Goal: Information Seeking & Learning: Learn about a topic

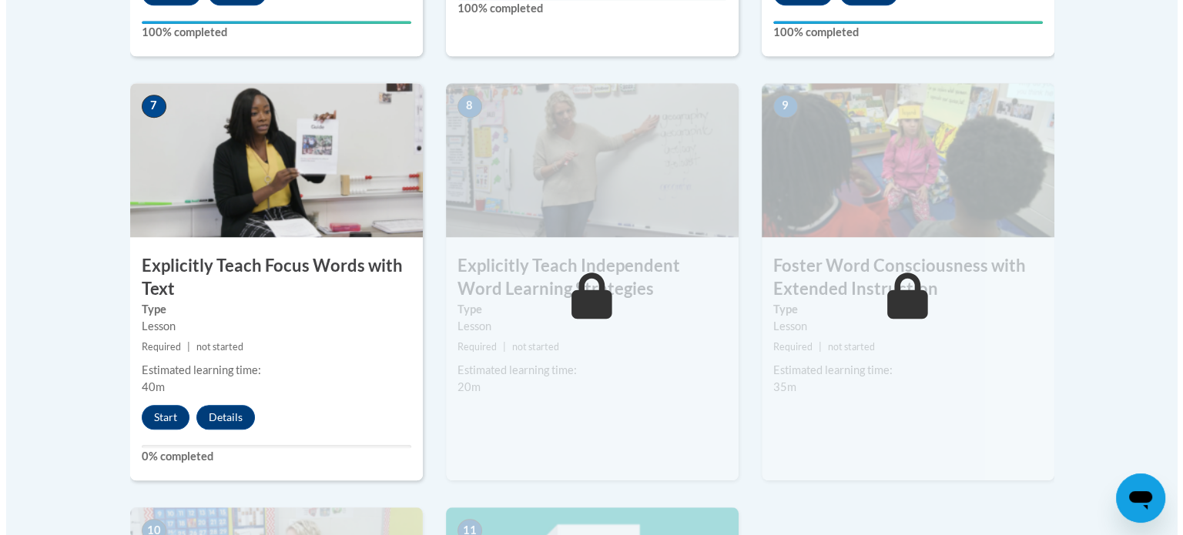
scroll to position [1284, 0]
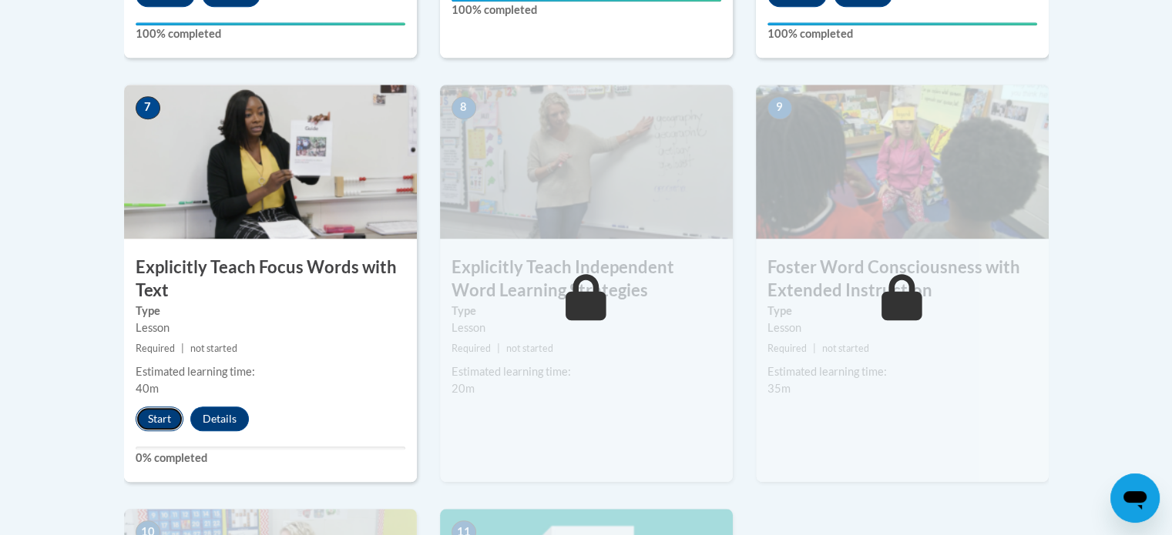
click at [158, 411] on button "Start" at bounding box center [160, 419] width 48 height 25
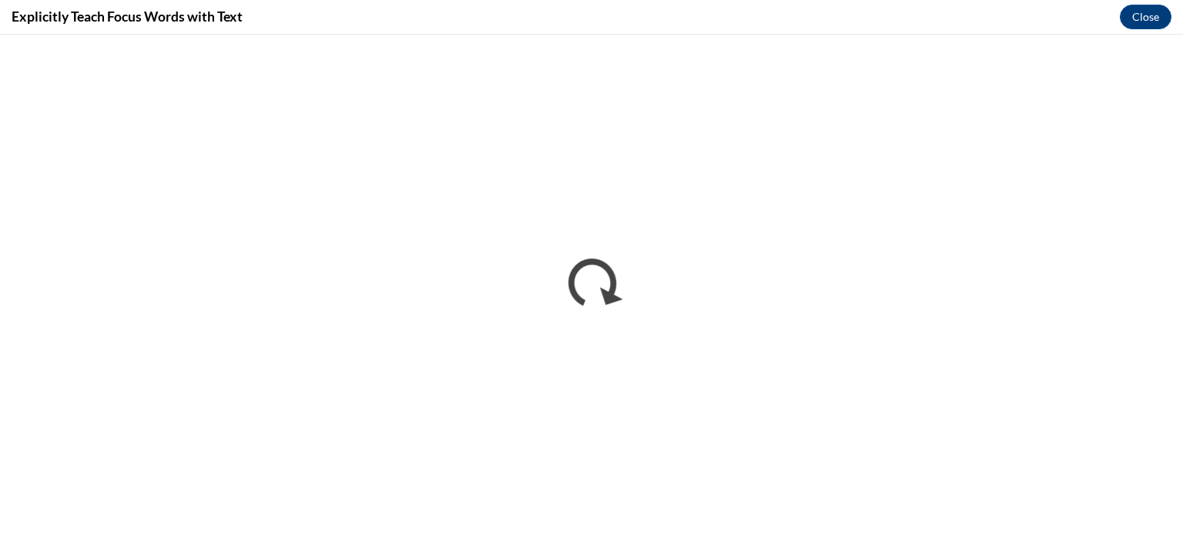
scroll to position [0, 0]
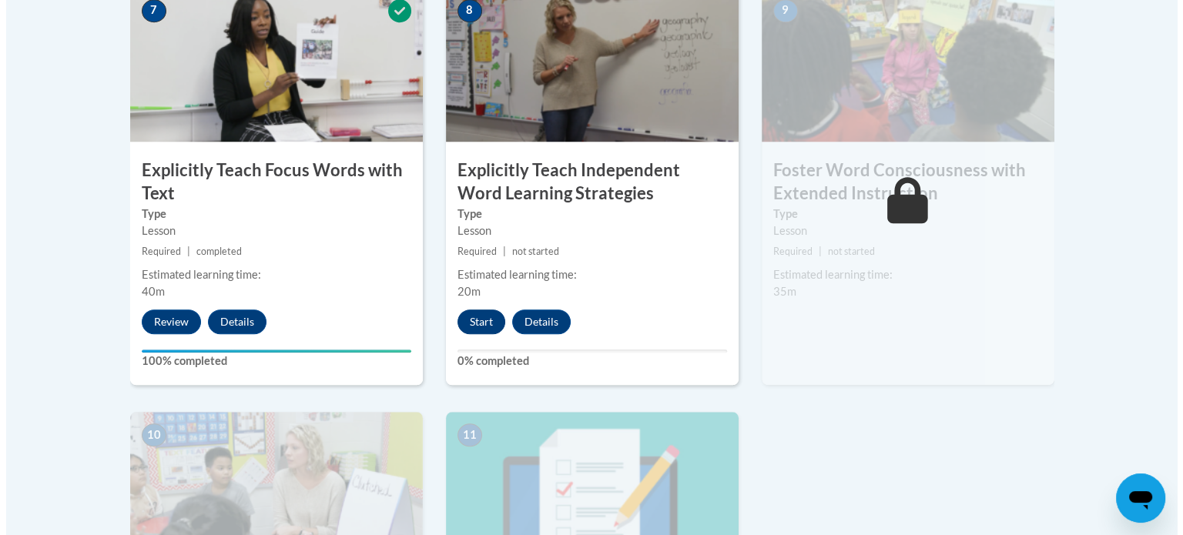
scroll to position [1381, 0]
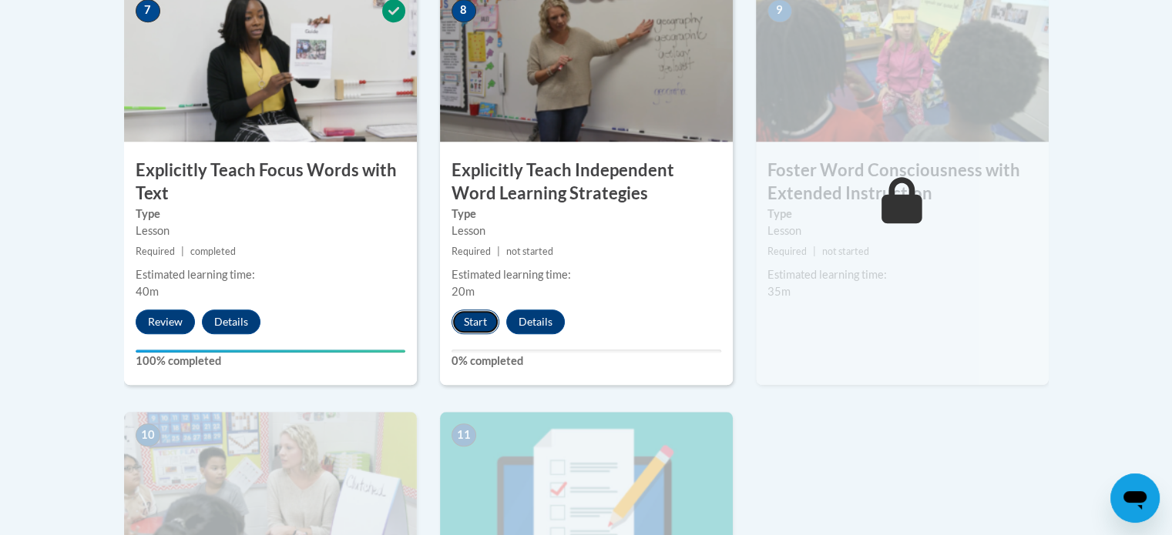
click at [474, 314] on button "Start" at bounding box center [476, 322] width 48 height 25
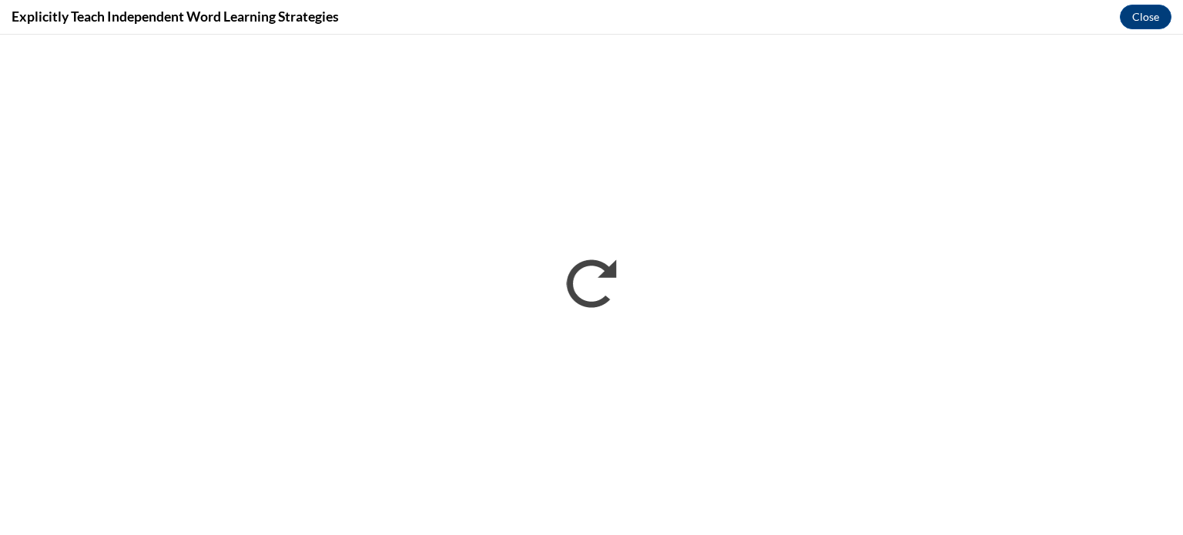
scroll to position [0, 0]
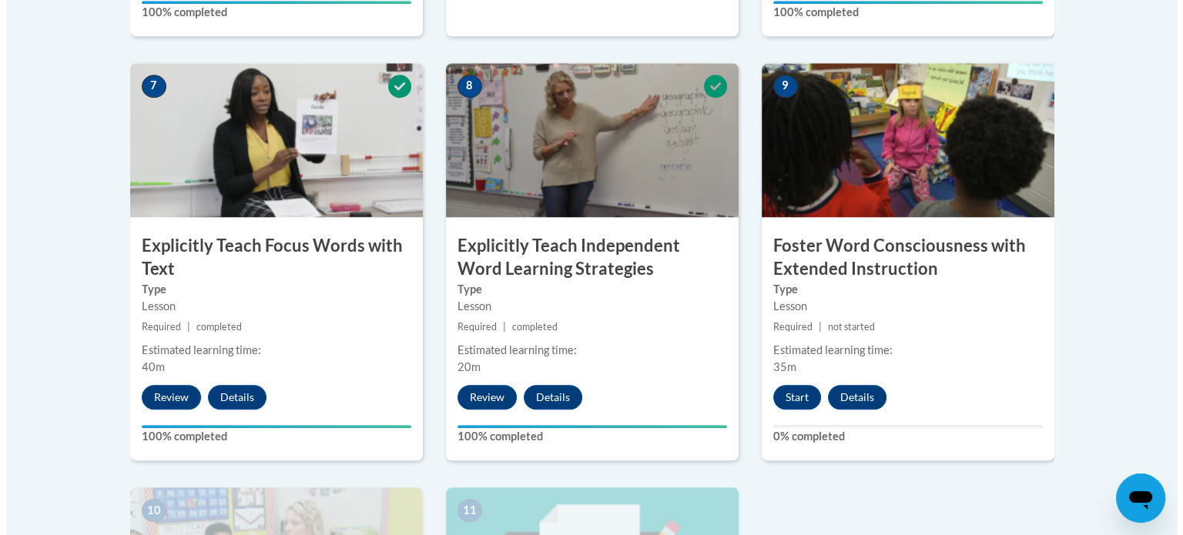
scroll to position [1304, 0]
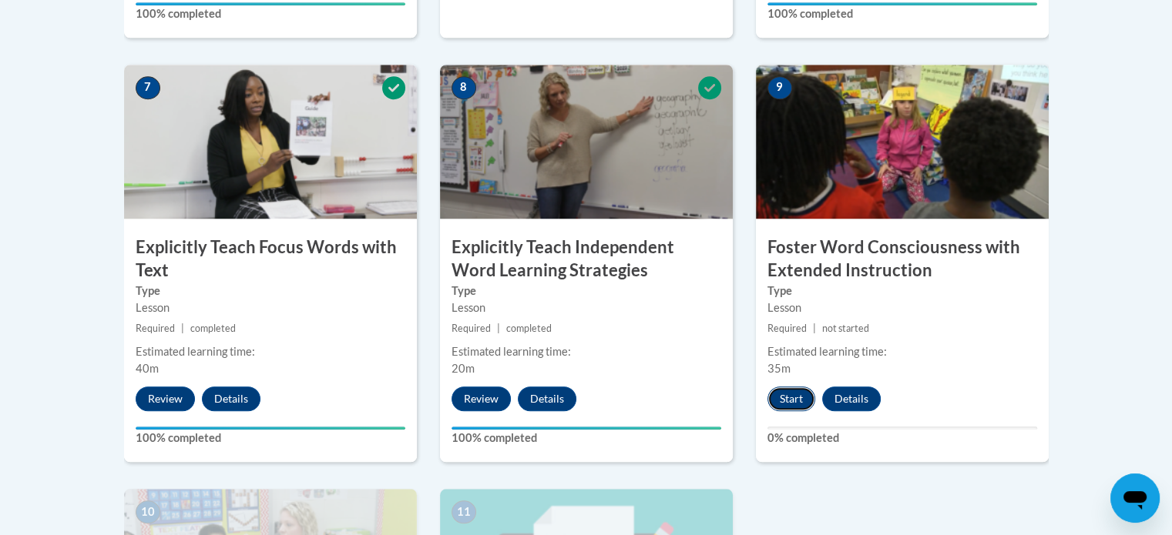
click at [794, 402] on button "Start" at bounding box center [791, 399] width 48 height 25
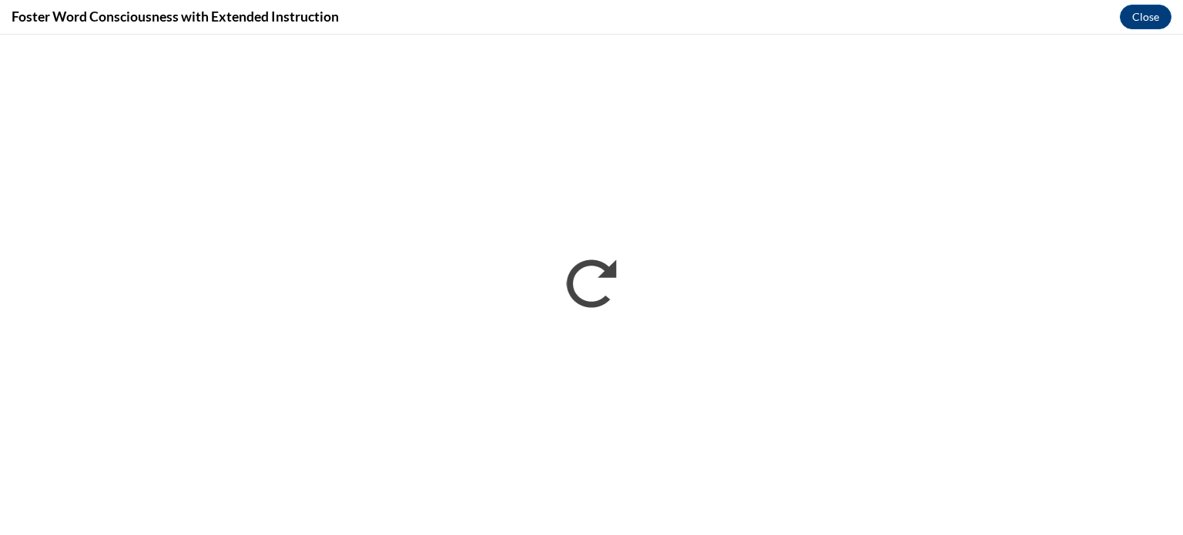
scroll to position [0, 0]
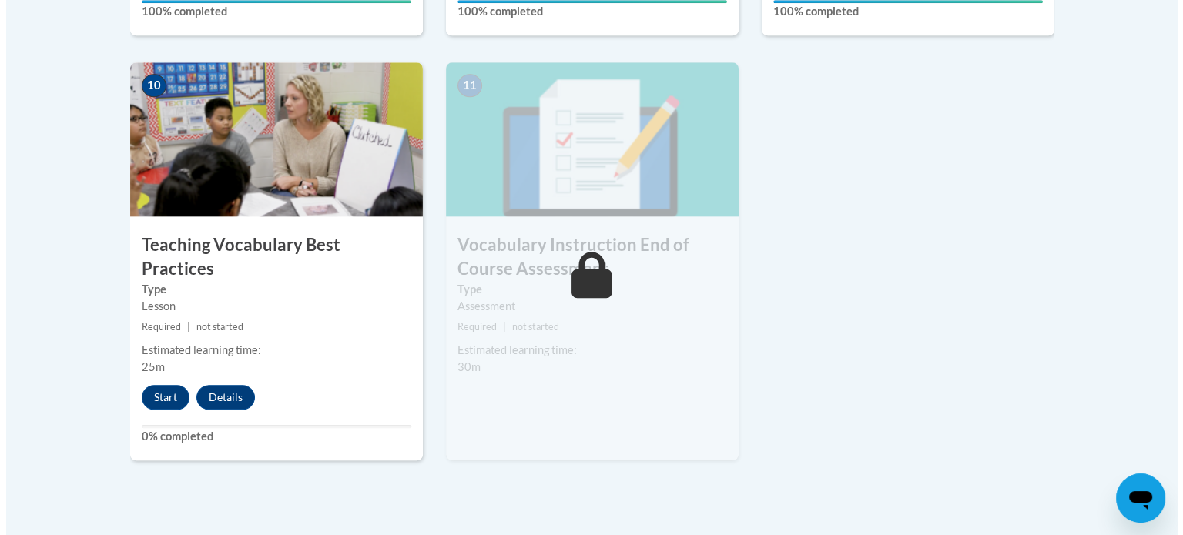
scroll to position [1731, 0]
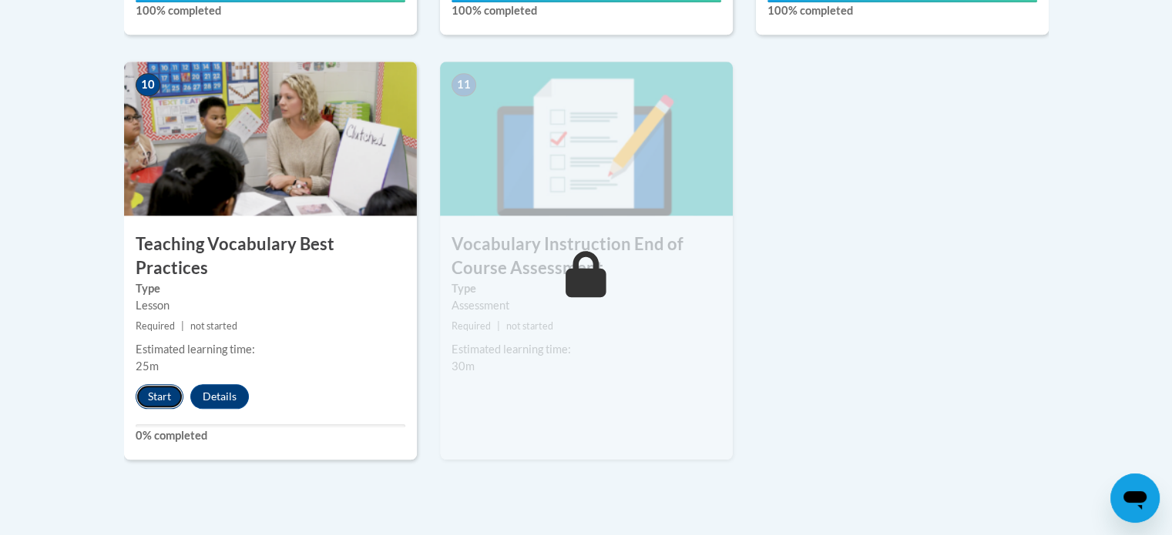
click at [159, 384] on button "Start" at bounding box center [160, 396] width 48 height 25
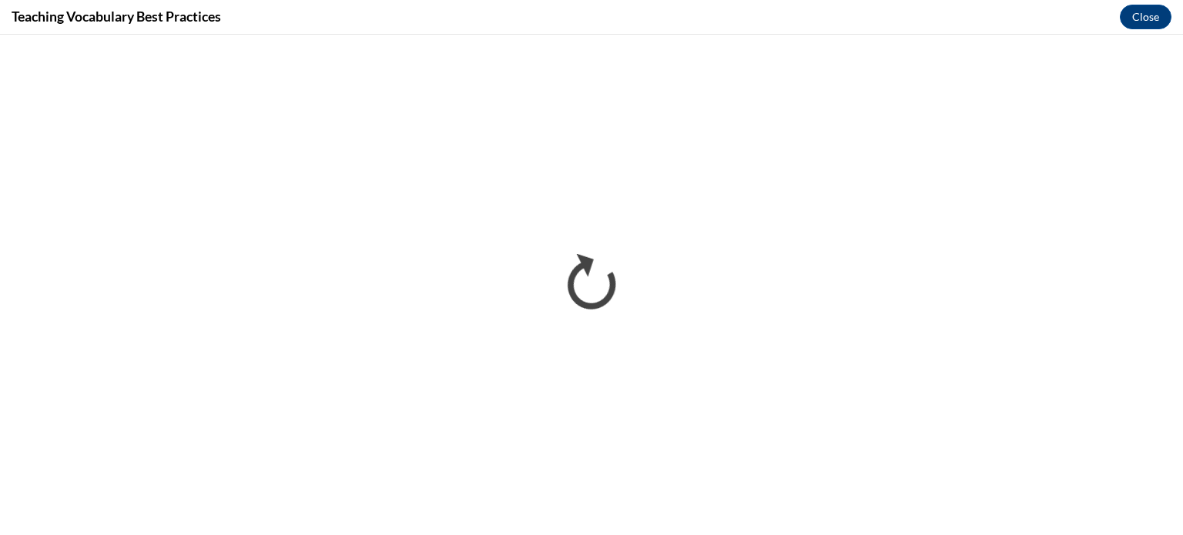
scroll to position [0, 0]
